Goal: Task Accomplishment & Management: Use online tool/utility

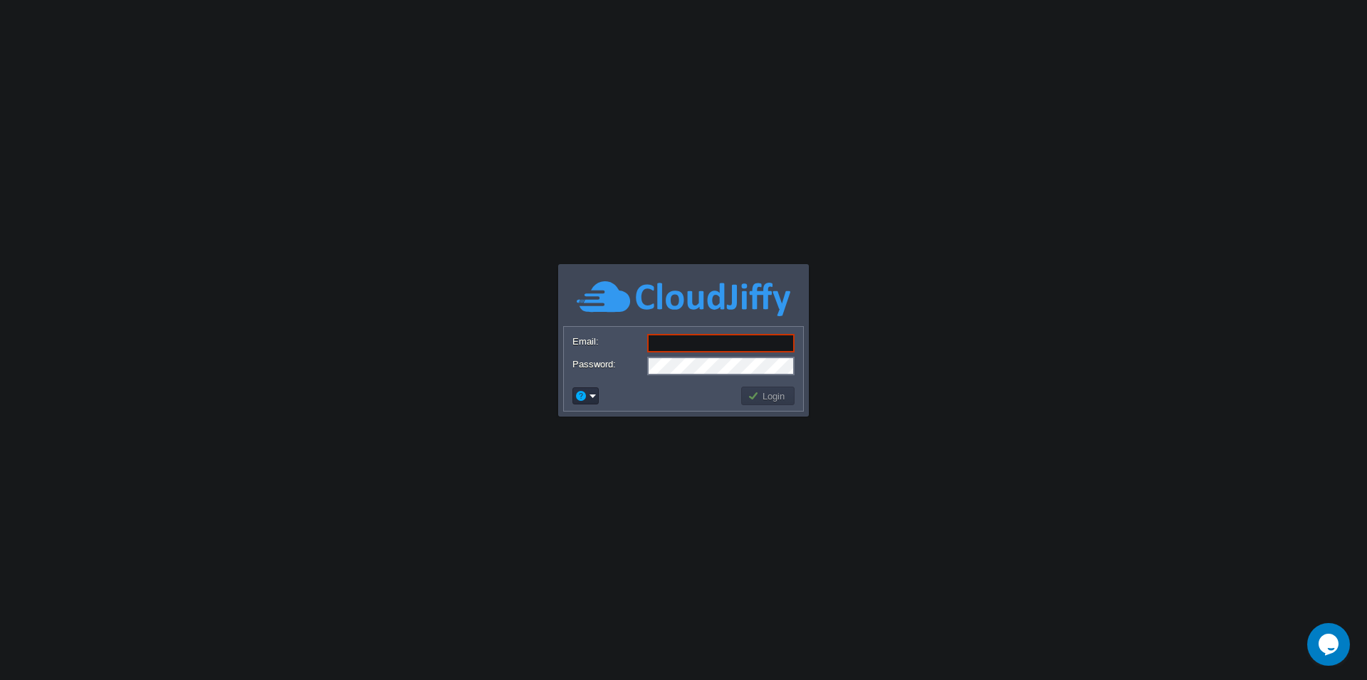
click at [0, 0] on div at bounding box center [0, 0] width 0 height 0
type input "[PERSON_NAME][EMAIL_ADDRESS][DOMAIN_NAME]"
click at [0, 0] on div at bounding box center [0, 0] width 0 height 0
click at [763, 399] on button "Login" at bounding box center [768, 396] width 41 height 13
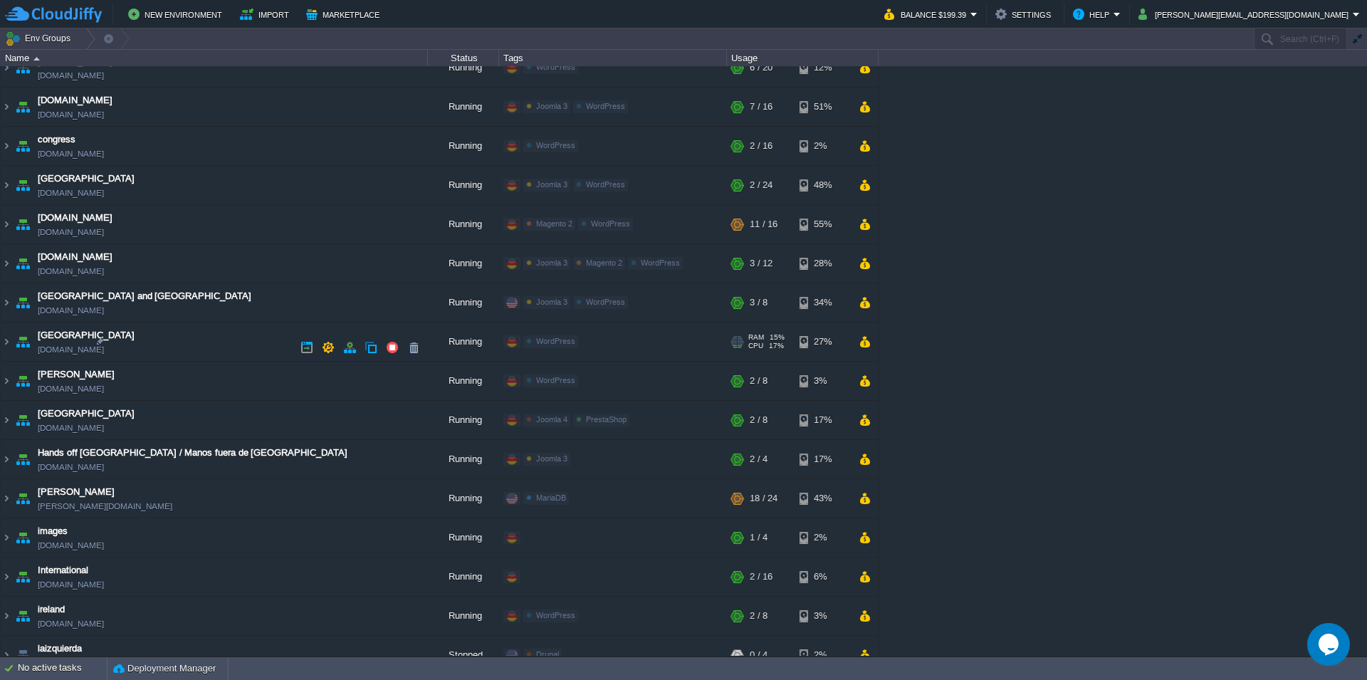
scroll to position [326, 0]
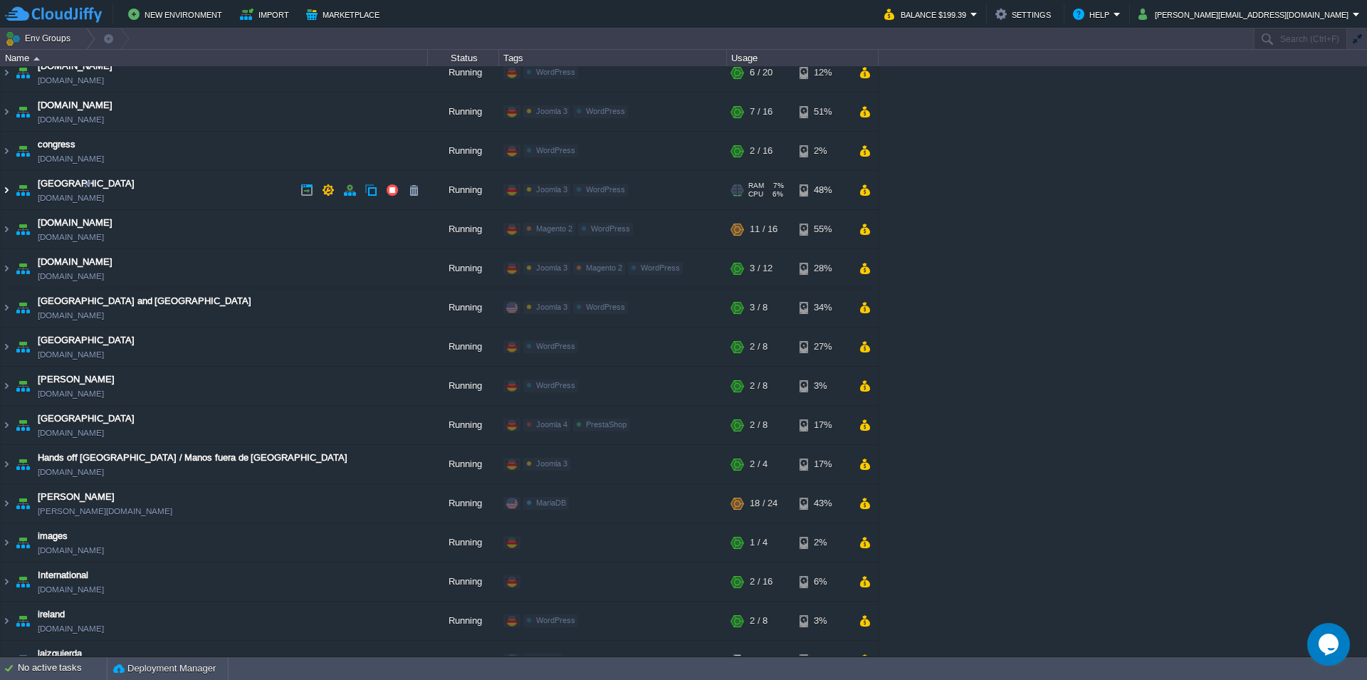
click at [4, 194] on img at bounding box center [6, 190] width 11 height 38
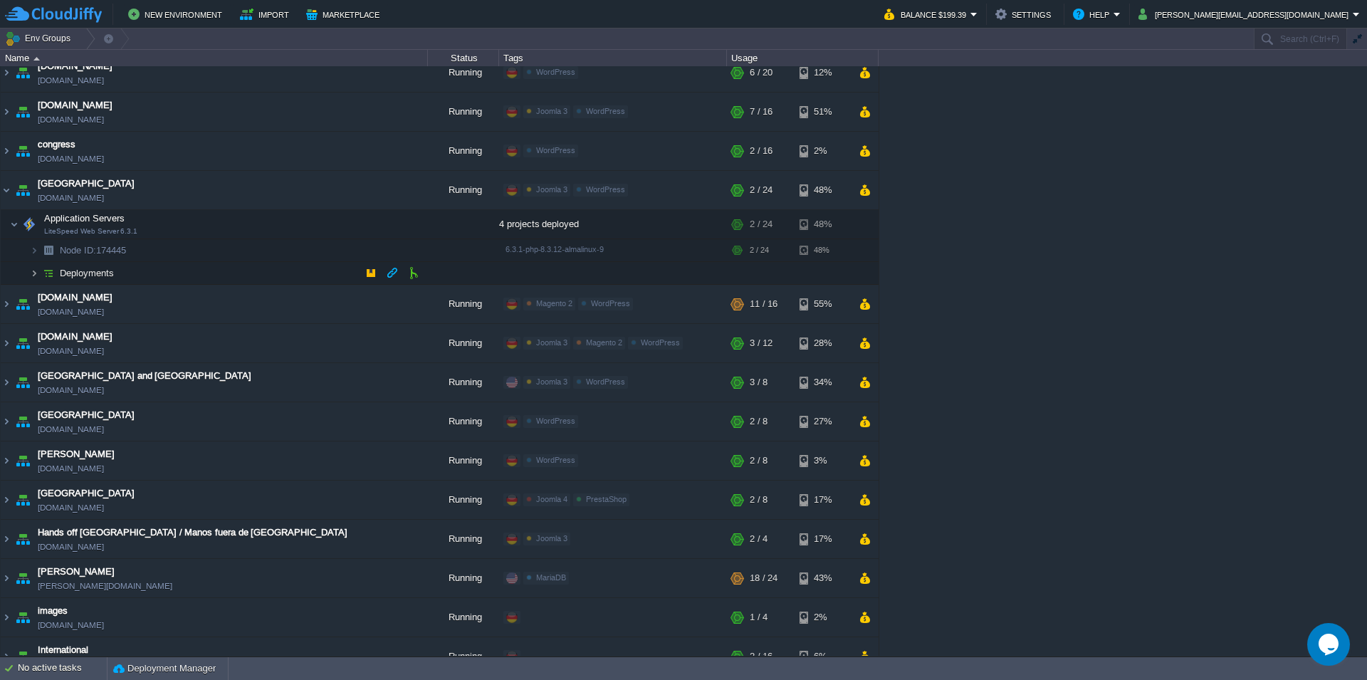
click at [33, 279] on img at bounding box center [34, 273] width 9 height 22
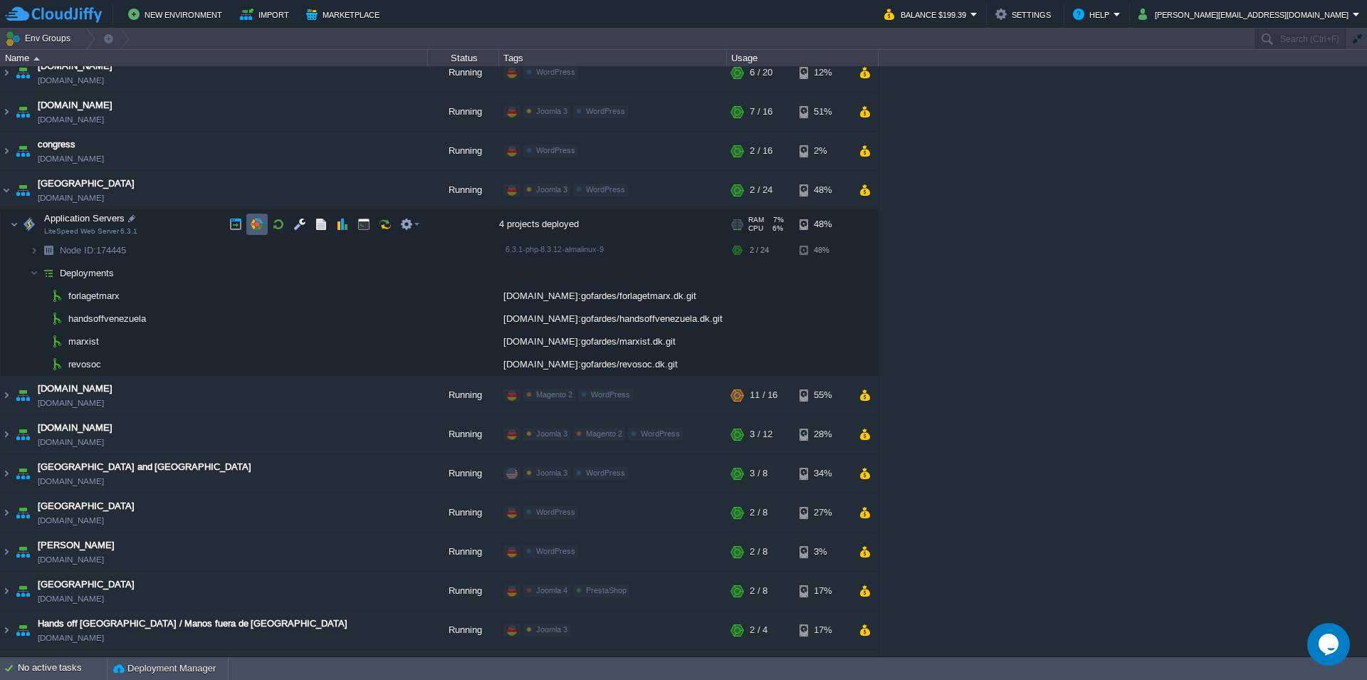
click at [261, 232] on td at bounding box center [256, 224] width 21 height 21
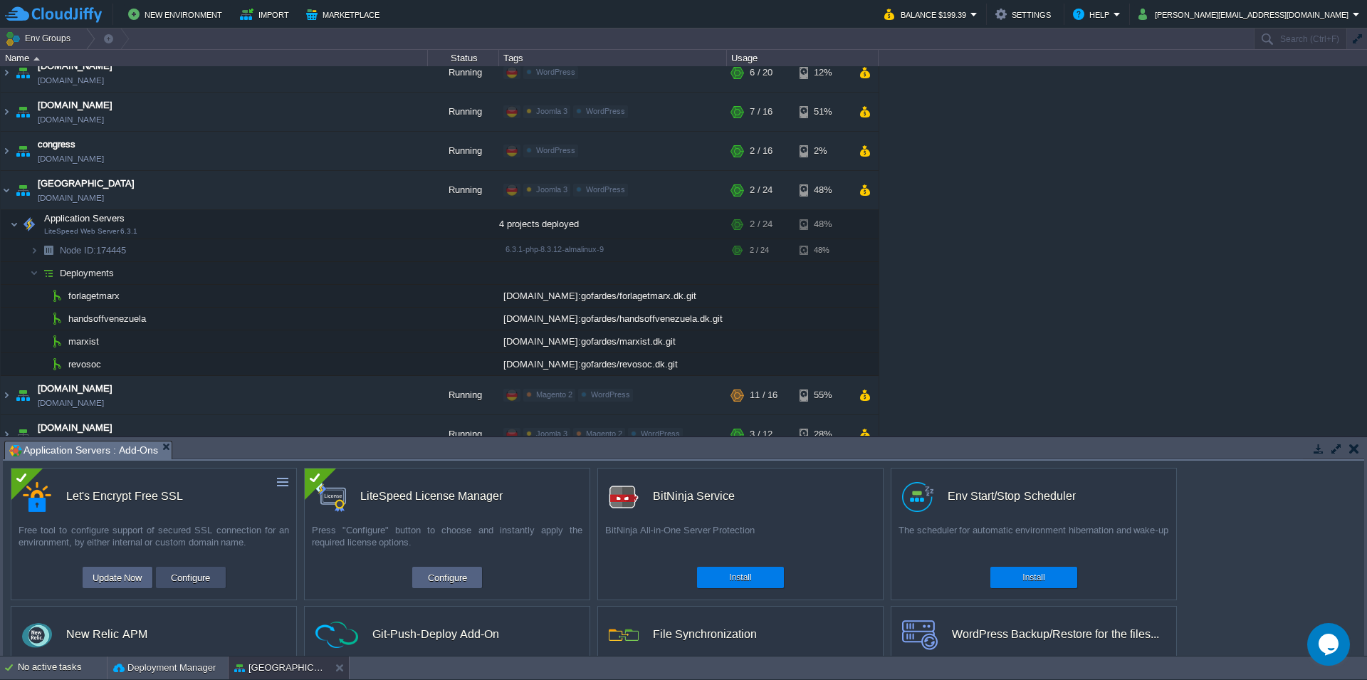
click at [178, 581] on button "Configure" at bounding box center [191, 577] width 48 height 17
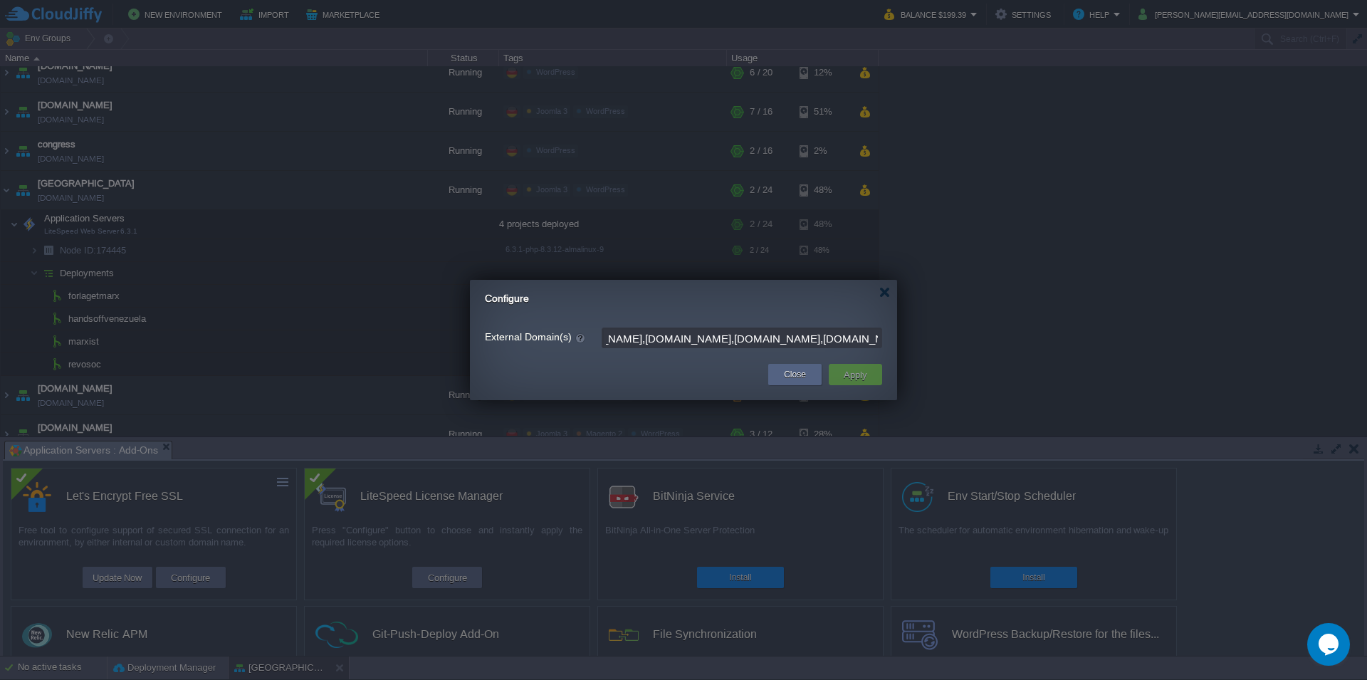
scroll to position [0, 820]
drag, startPoint x: 730, startPoint y: 339, endPoint x: 925, endPoint y: 327, distance: 195.5
click at [882, 328] on input "[DOMAIN_NAME],[DOMAIN_NAME],[DOMAIN_NAME],[DOMAIN_NAME],[DOMAIN_NAME],[DOMAIN_N…" at bounding box center [742, 338] width 281 height 21
click at [679, 341] on input "[DOMAIN_NAME],[DOMAIN_NAME],[DOMAIN_NAME],[DOMAIN_NAME],[DOMAIN_NAME],[DOMAIN_N…" at bounding box center [742, 338] width 281 height 21
click at [721, 339] on input "[DOMAIN_NAME],[DOMAIN_NAME],[DOMAIN_NAME],[DOMAIN_NAME],[DOMAIN_NAME],[DOMAIN_N…" at bounding box center [742, 338] width 281 height 21
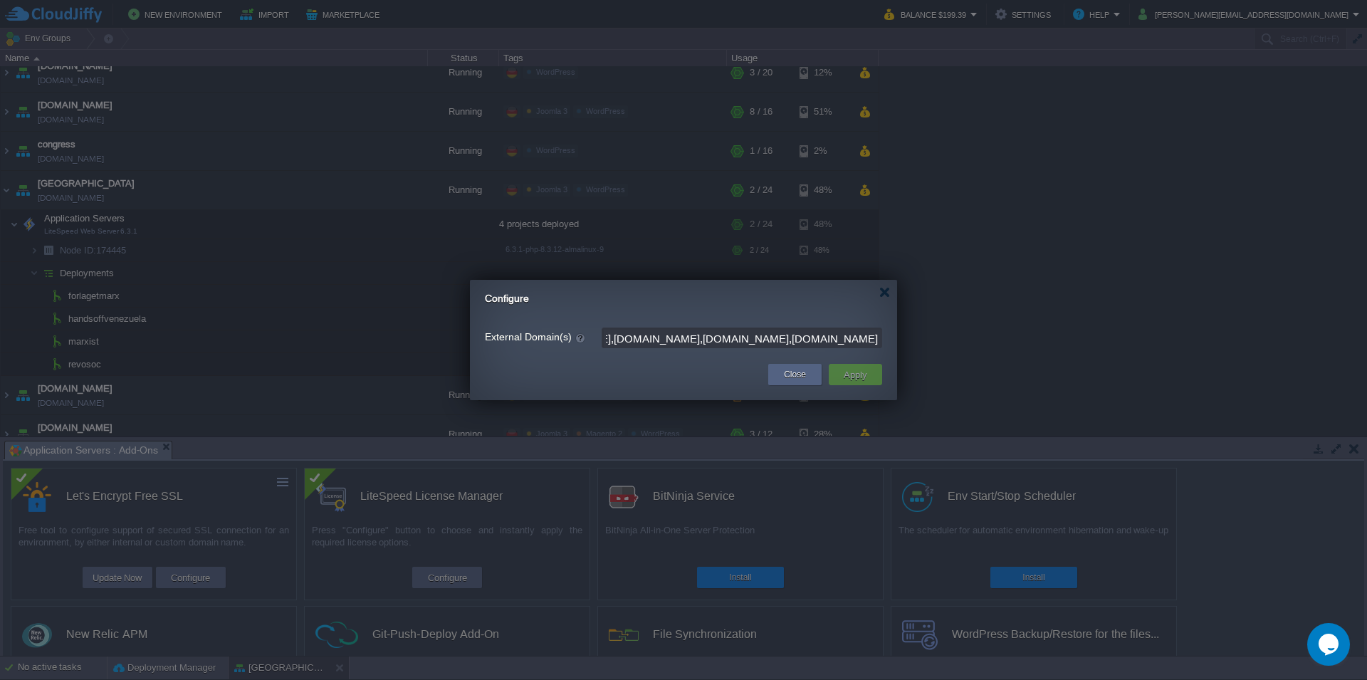
click at [721, 339] on input "[DOMAIN_NAME],[DOMAIN_NAME],[DOMAIN_NAME],[DOMAIN_NAME],[DOMAIN_NAME],[DOMAIN_N…" at bounding box center [742, 338] width 281 height 21
click at [807, 340] on input "[DOMAIN_NAME],[DOMAIN_NAME],[DOMAIN_NAME],[DOMAIN_NAME],[DOMAIN_NAME],[DOMAIN_N…" at bounding box center [742, 338] width 281 height 21
type input "[DOMAIN_NAME],[DOMAIN_NAME],[DOMAIN_NAME],[DOMAIN_NAME],[DOMAIN_NAME],[DOMAIN_N…"
click at [762, 338] on input "[DOMAIN_NAME],[DOMAIN_NAME],[DOMAIN_NAME],[DOMAIN_NAME],[DOMAIN_NAME],[DOMAIN_N…" at bounding box center [742, 338] width 281 height 21
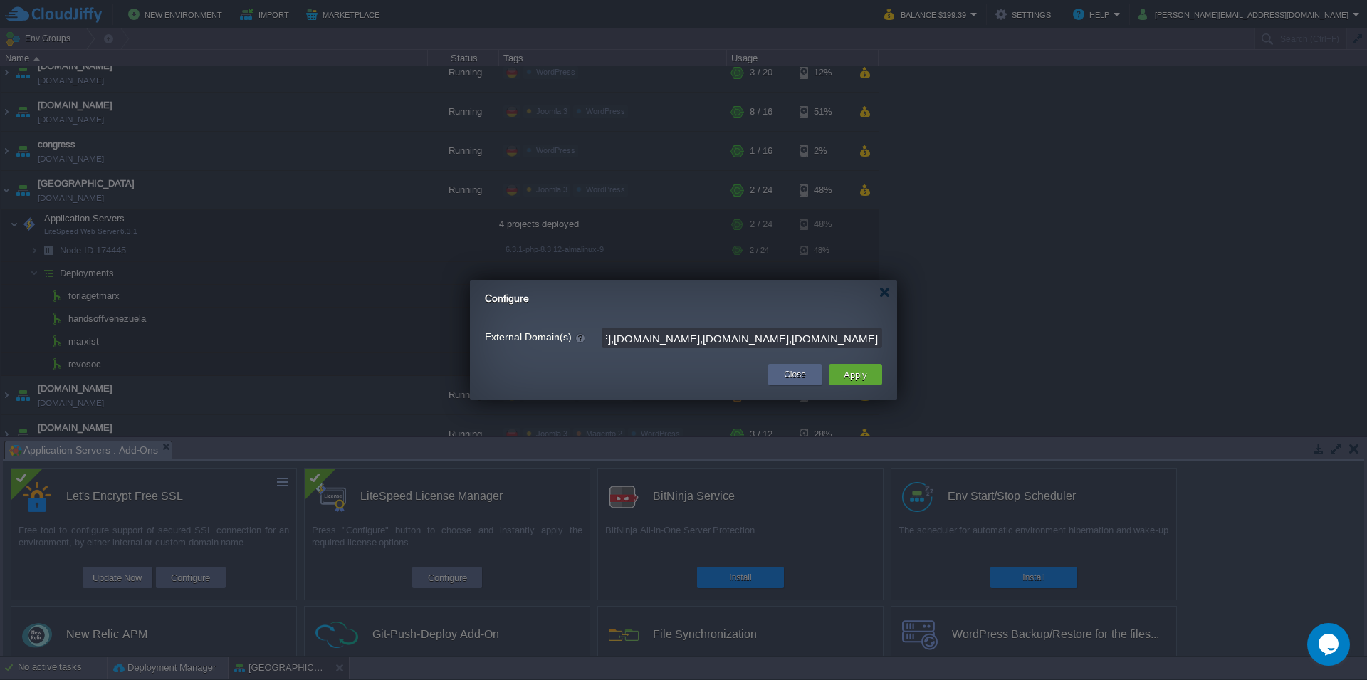
click at [762, 338] on input "[DOMAIN_NAME],[DOMAIN_NAME],[DOMAIN_NAME],[DOMAIN_NAME],[DOMAIN_NAME],[DOMAIN_N…" at bounding box center [742, 338] width 281 height 21
drag, startPoint x: 698, startPoint y: 341, endPoint x: 572, endPoint y: 338, distance: 126.1
click at [602, 338] on input "[DOMAIN_NAME],[DOMAIN_NAME],[DOMAIN_NAME],[DOMAIN_NAME],[DOMAIN_NAME],[DOMAIN_N…" at bounding box center [742, 338] width 281 height 21
click at [765, 337] on input "[DOMAIN_NAME],[DOMAIN_NAME],[DOMAIN_NAME],[DOMAIN_NAME],[DOMAIN_NAME],[DOMAIN_N…" at bounding box center [742, 338] width 281 height 21
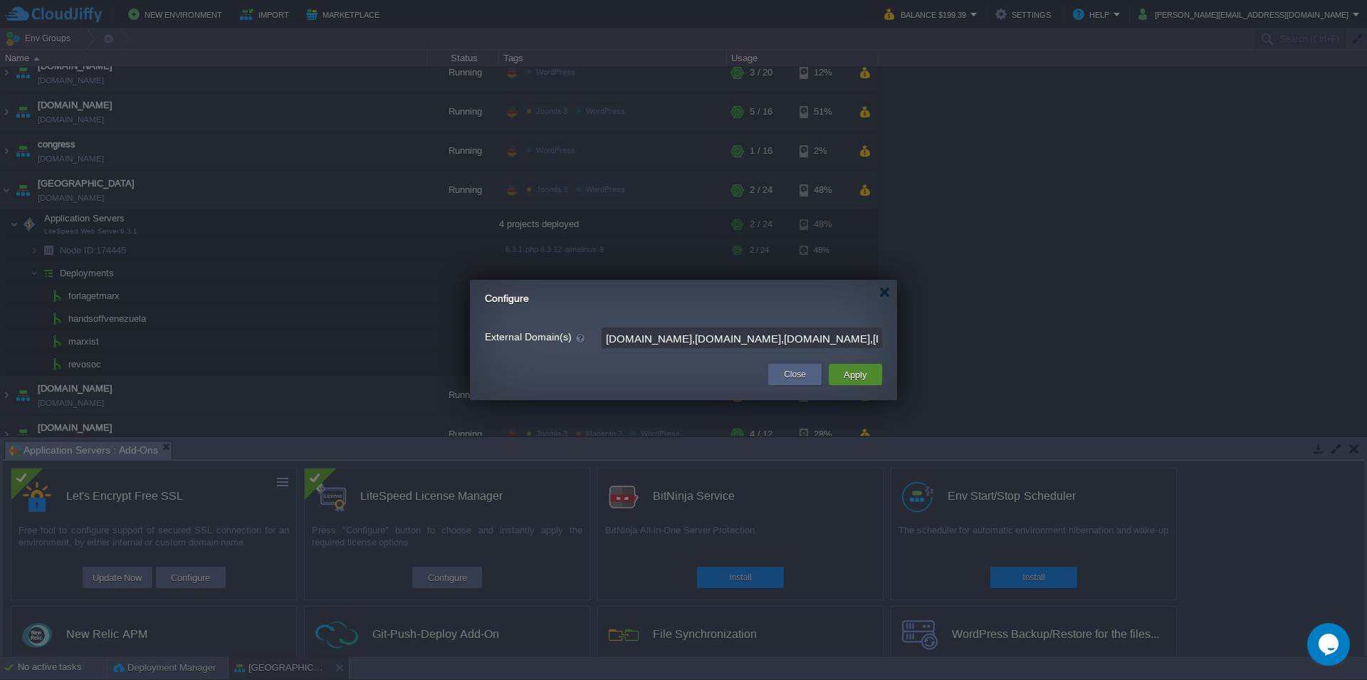
click at [854, 376] on button "Apply" at bounding box center [856, 374] width 32 height 17
